Goal: Task Accomplishment & Management: Use online tool/utility

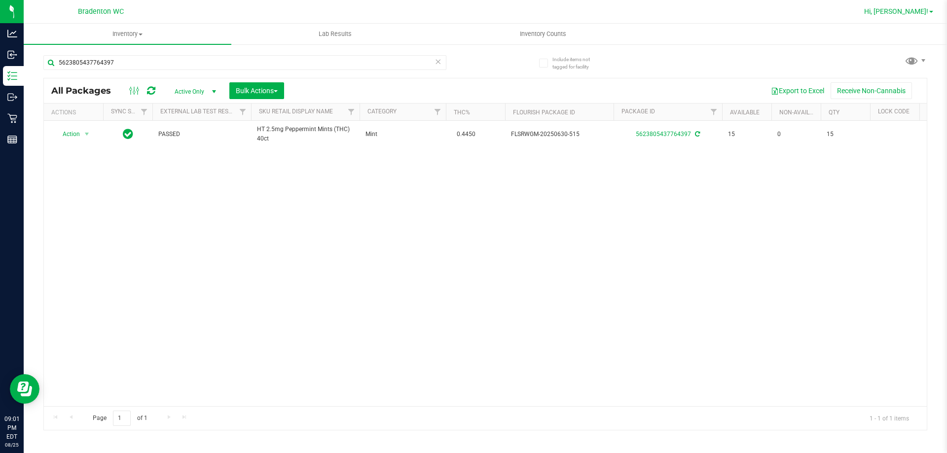
click at [917, 15] on span "Hi, [PERSON_NAME]!" at bounding box center [896, 11] width 64 height 8
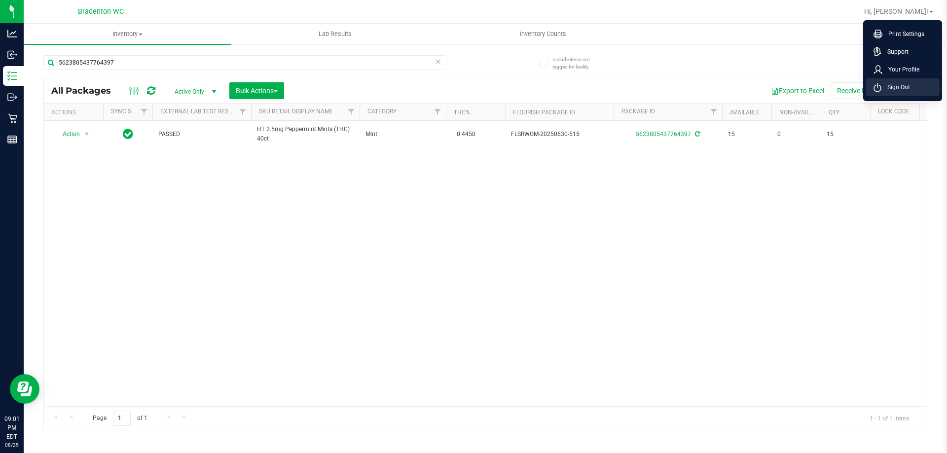
click at [903, 92] on span "Sign Out" at bounding box center [895, 87] width 29 height 10
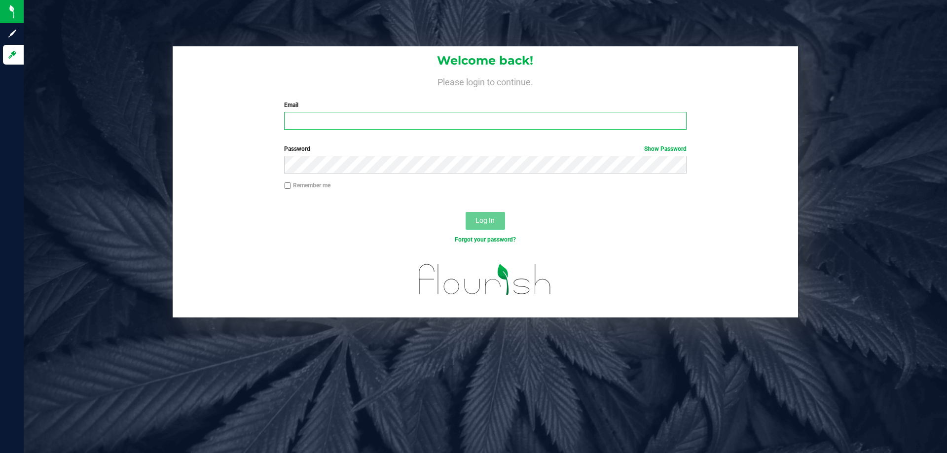
click at [317, 115] on input "Email" at bounding box center [485, 121] width 402 height 18
type input "[EMAIL_ADDRESS][DOMAIN_NAME]"
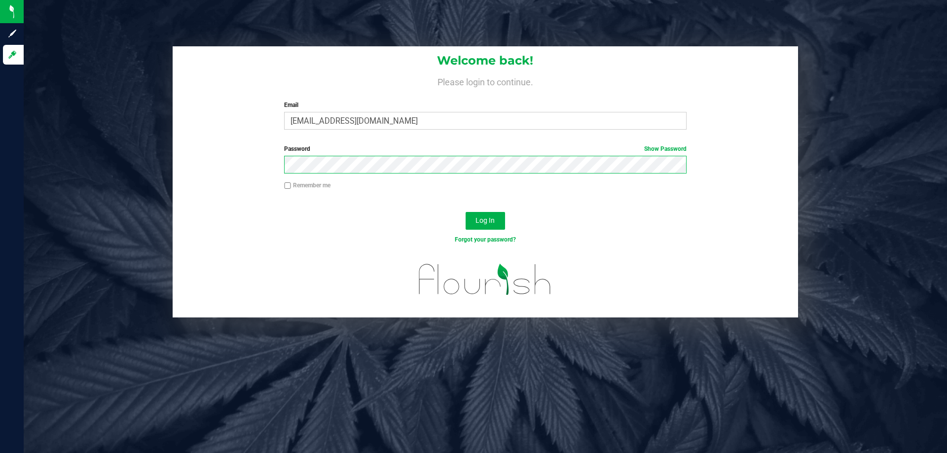
click at [465, 212] on button "Log In" at bounding box center [484, 221] width 39 height 18
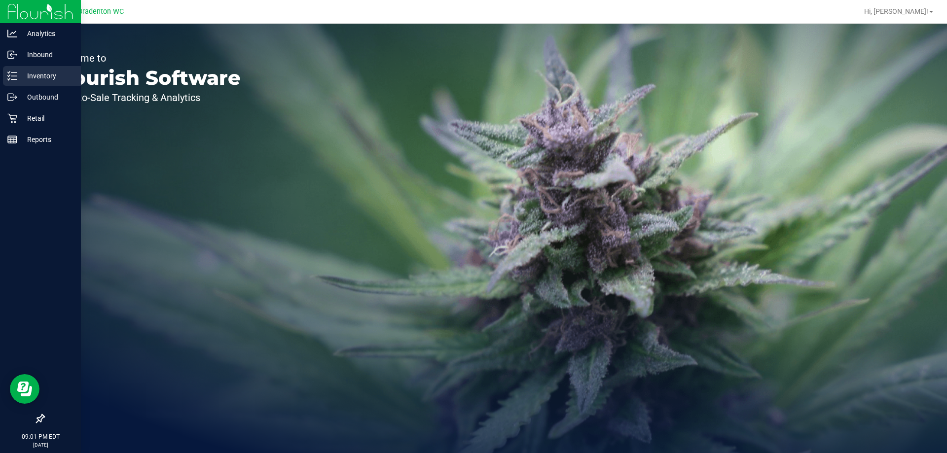
click at [54, 73] on p "Inventory" at bounding box center [46, 76] width 59 height 12
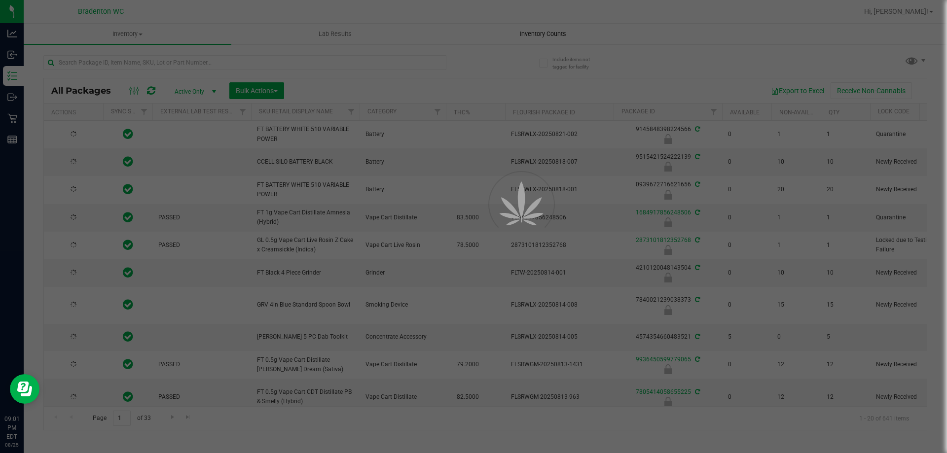
click at [528, 33] on div at bounding box center [473, 226] width 947 height 453
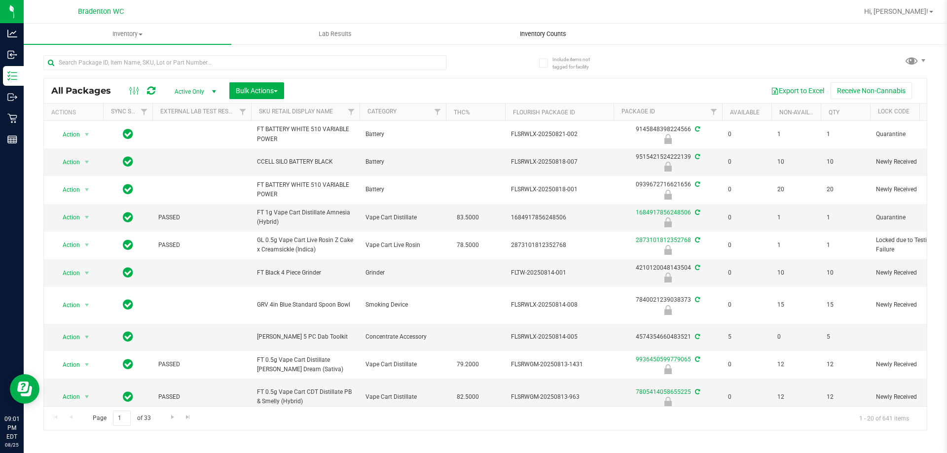
click at [536, 34] on span "Inventory Counts" at bounding box center [542, 34] width 73 height 9
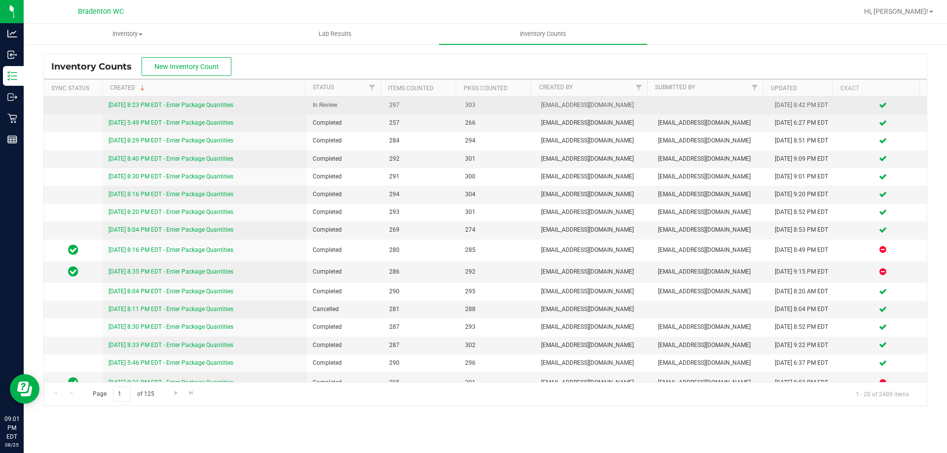
click at [200, 104] on link "[DATE] 8:23 PM EDT - Enter Package Quantities" at bounding box center [170, 105] width 125 height 7
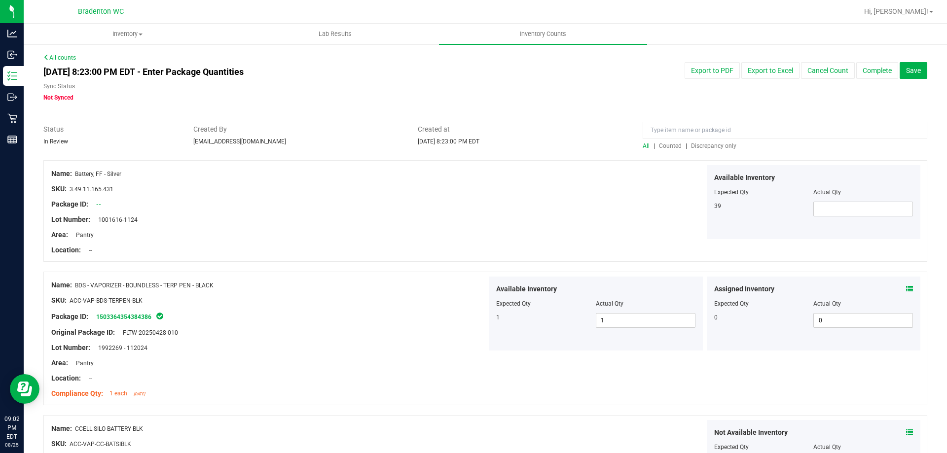
click at [711, 148] on span "Discrepancy only" at bounding box center [713, 146] width 45 height 7
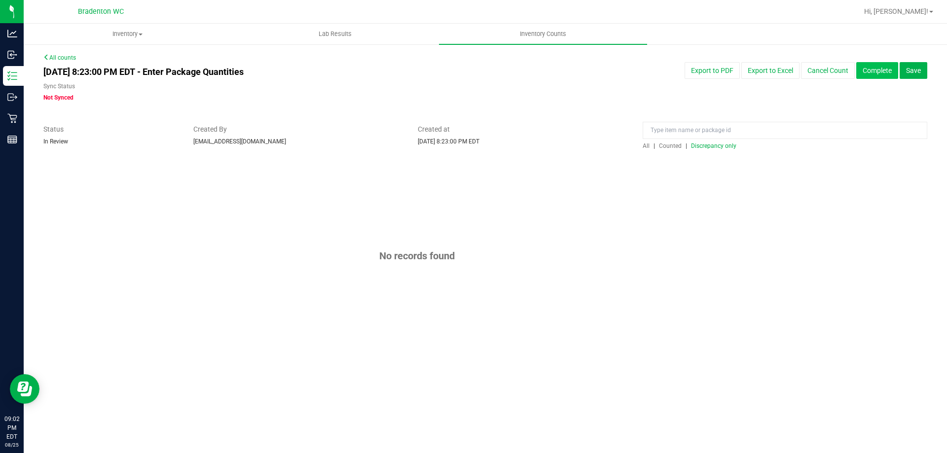
click at [881, 69] on button "Complete" at bounding box center [877, 70] width 42 height 17
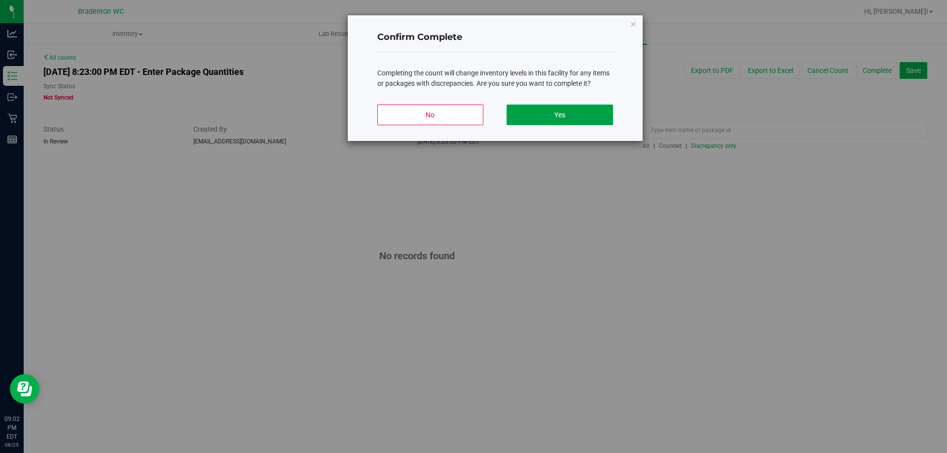
click at [582, 112] on button "Yes" at bounding box center [559, 115] width 106 height 21
